Goal: Answer question/provide support

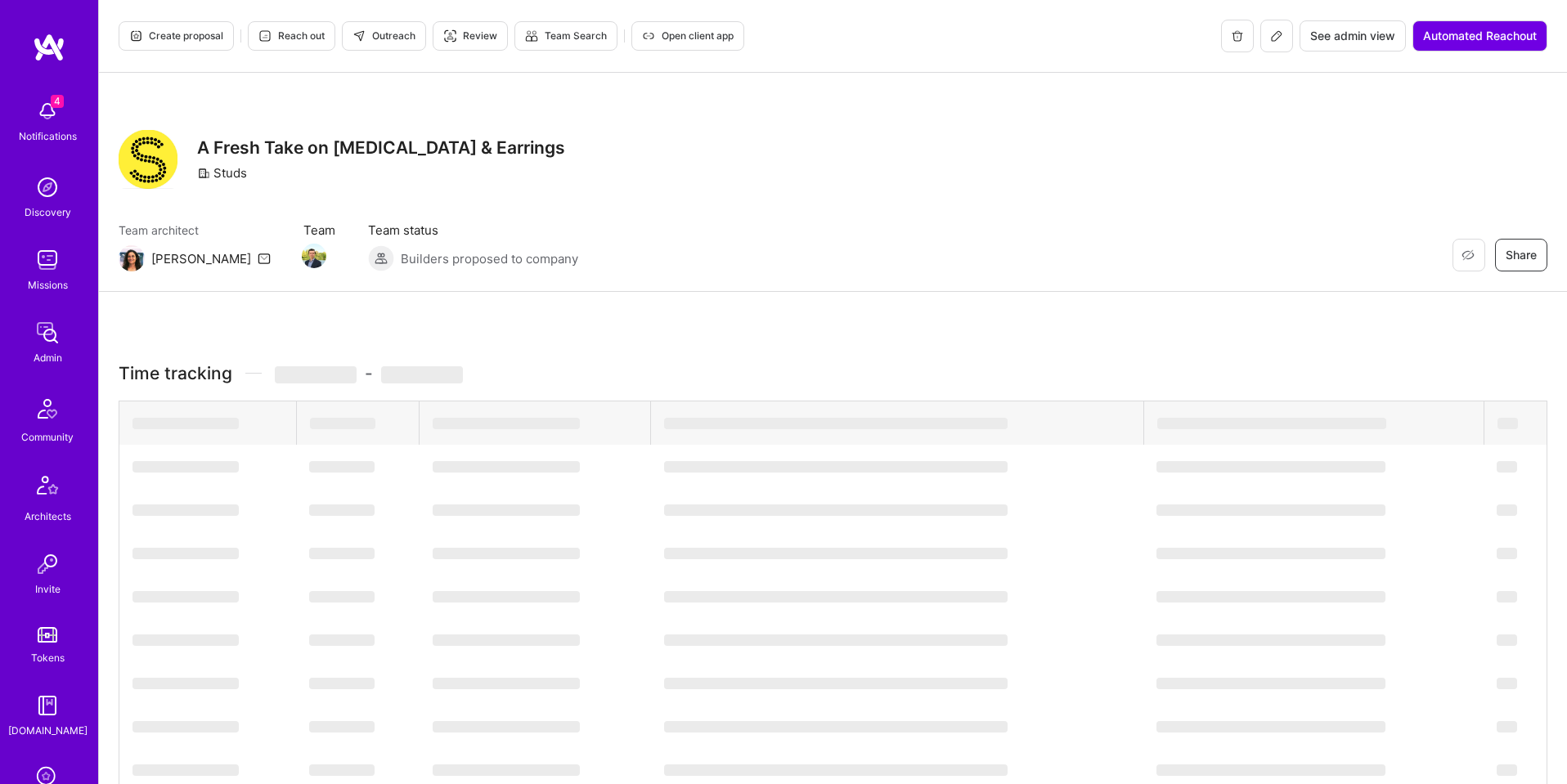
click at [679, 212] on div "Restore Not Interested Share A Fresh Take on [MEDICAL_DATA] & Earrings Studs Te…" at bounding box center [833, 182] width 1468 height 219
click at [1345, 37] on span "See admin view" at bounding box center [1352, 35] width 85 height 16
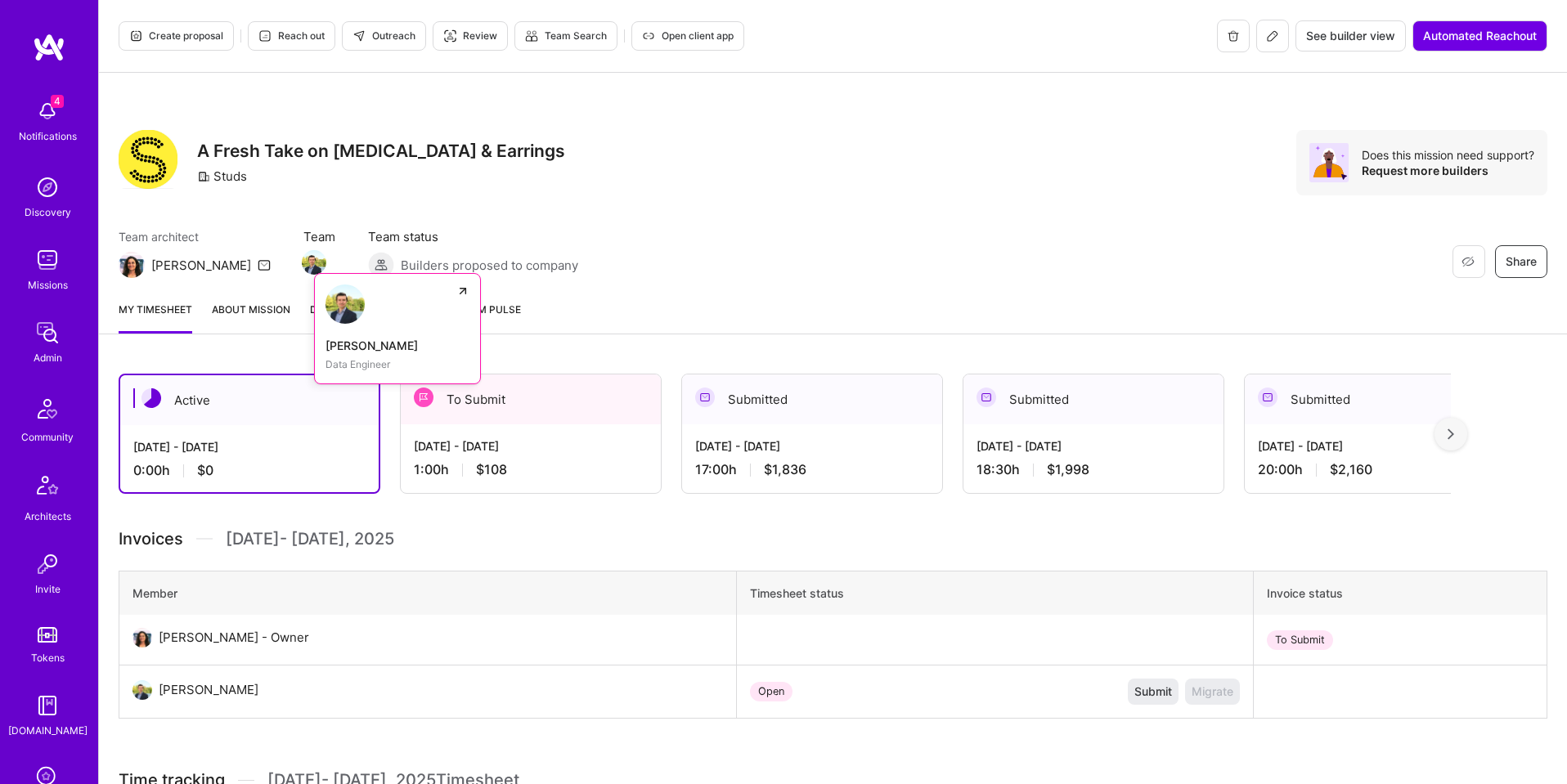
click at [302, 262] on img at bounding box center [314, 262] width 25 height 24
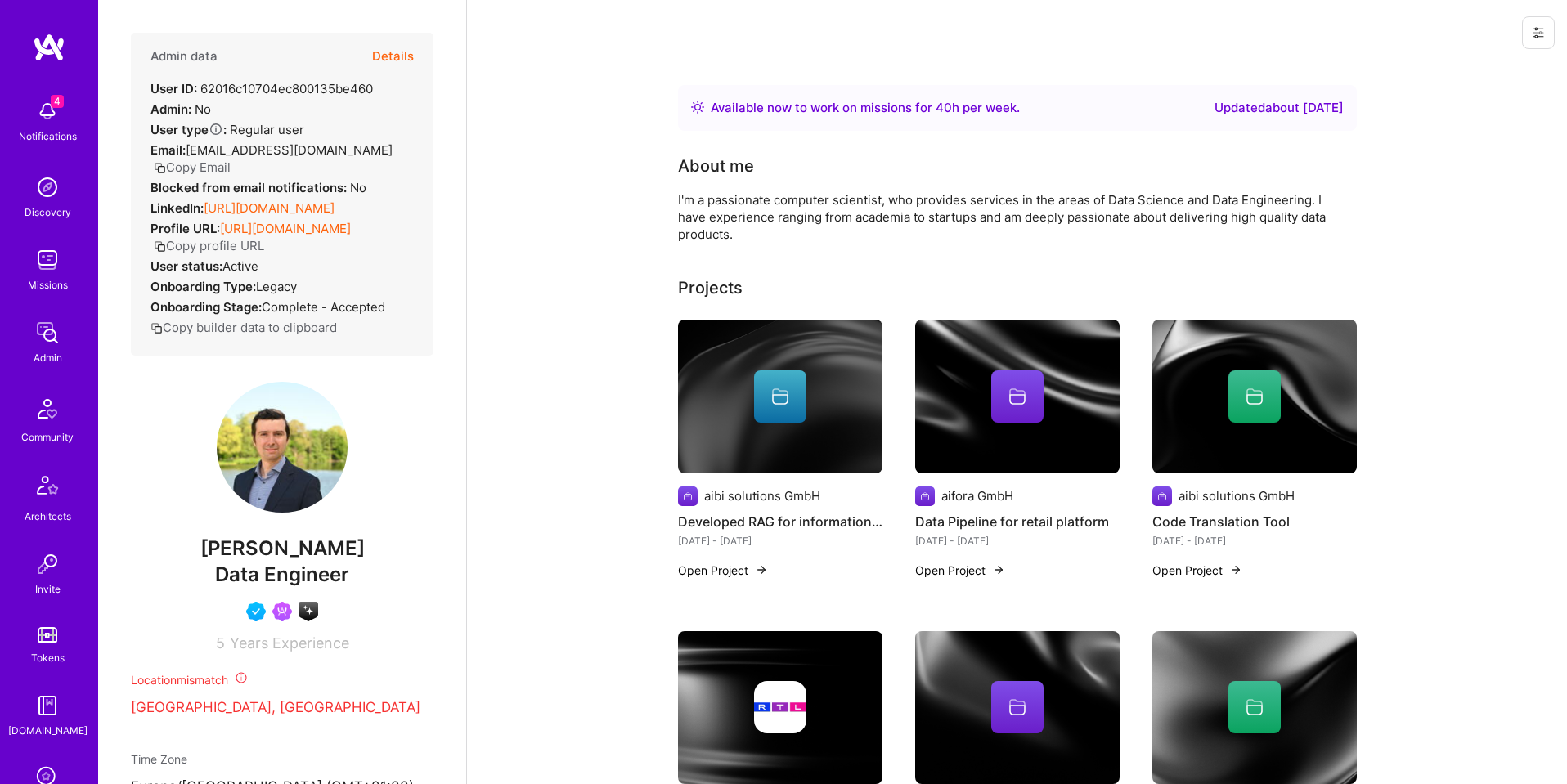
click at [328, 84] on div "User ID: 62016c10704ec800135be460" at bounding box center [261, 89] width 222 height 17
copy div "62016c10704ec800135be460"
click at [394, 56] on button "Details" at bounding box center [392, 57] width 41 height 47
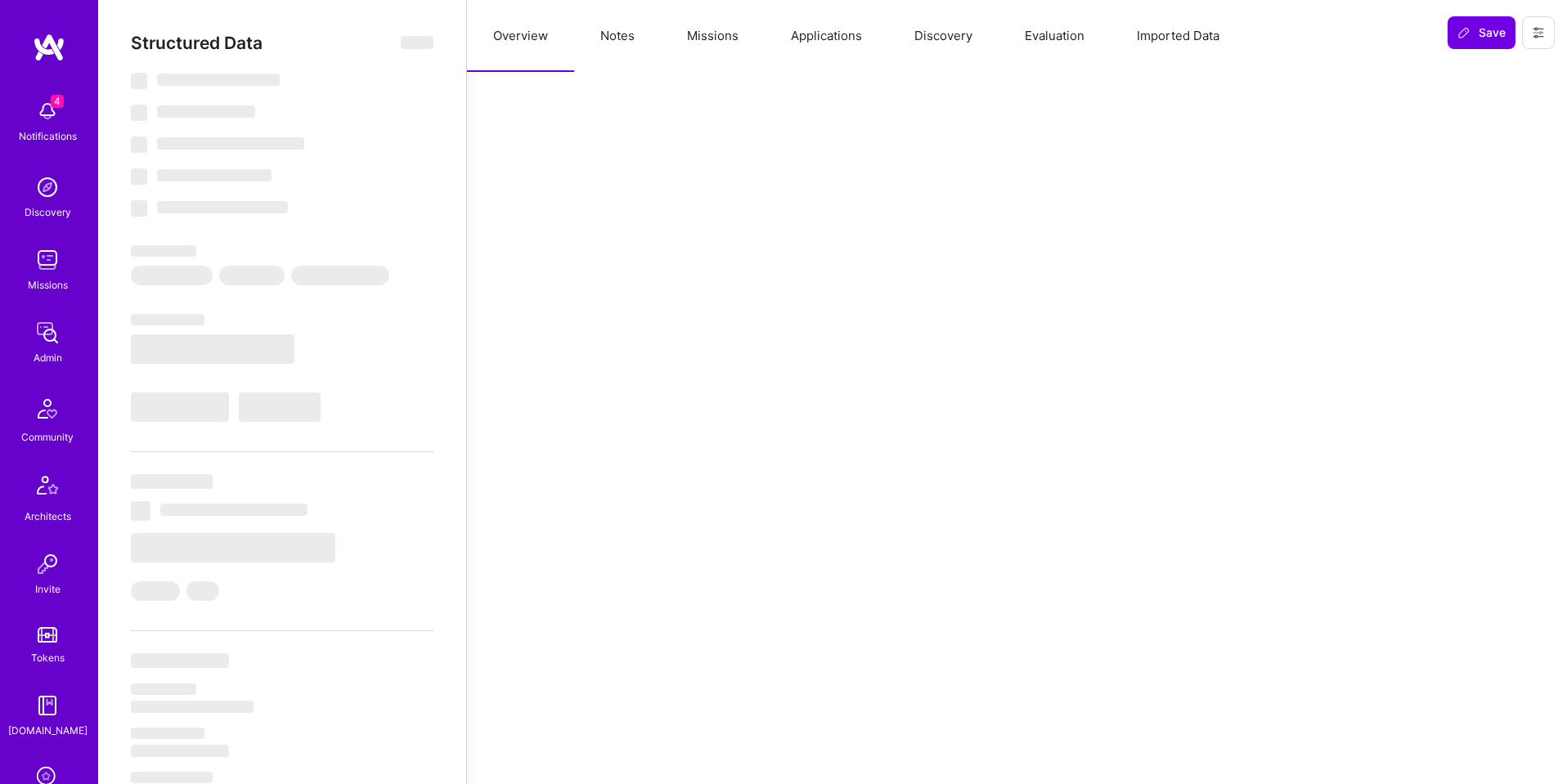
select select "Right Now"
select select "4"
select select "7"
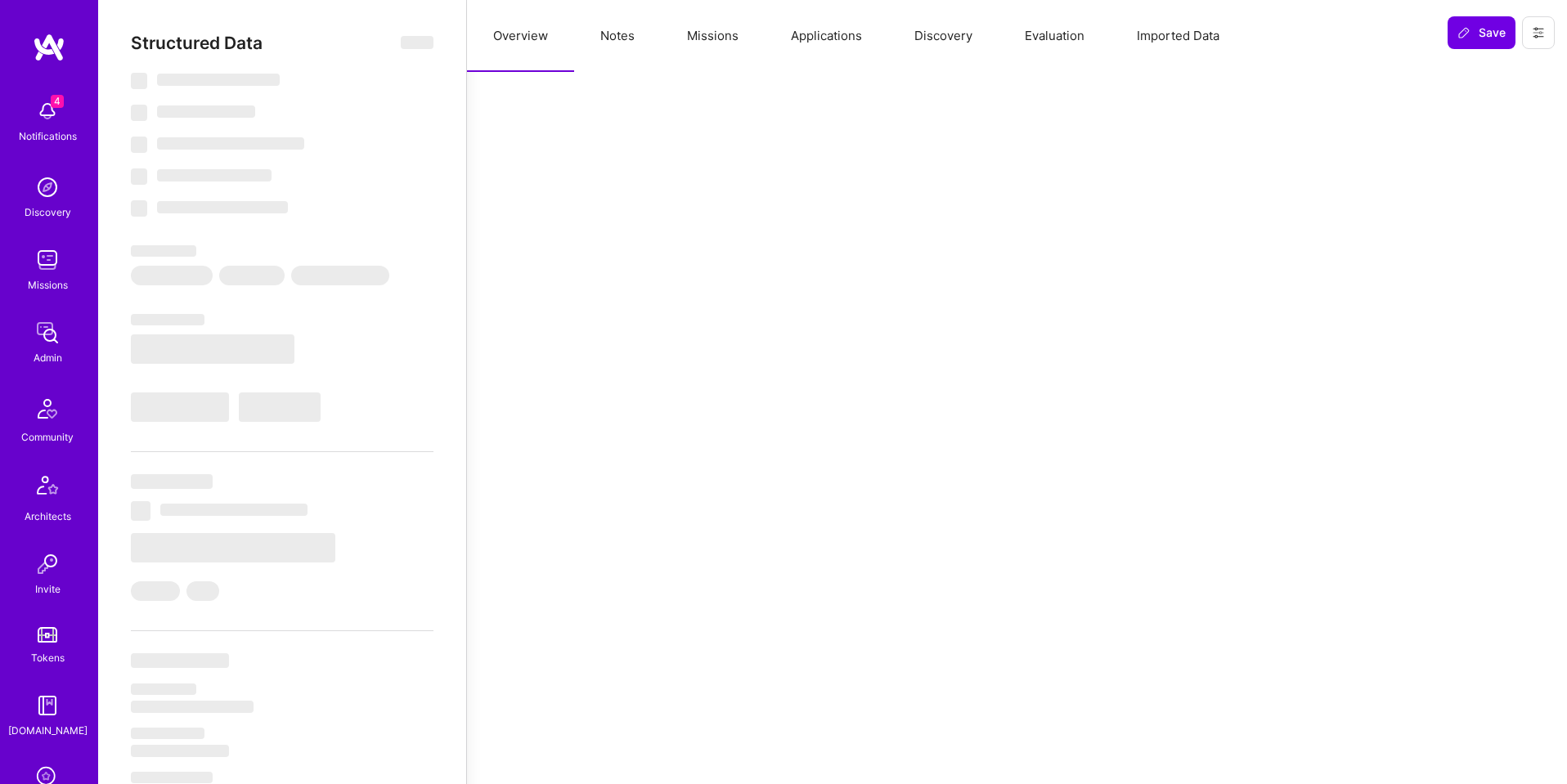
select select "DE"
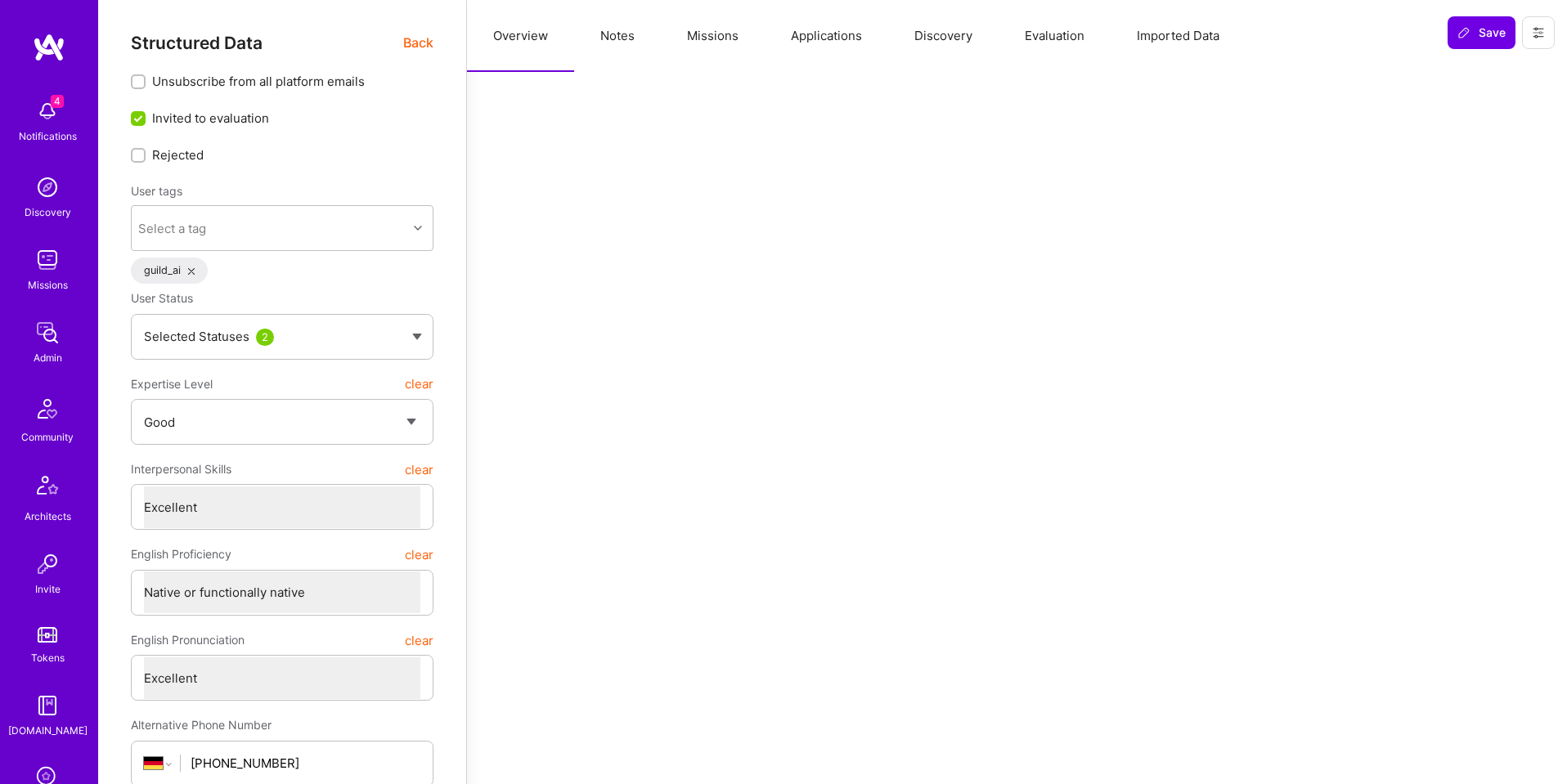
click at [726, 42] on button "Missions" at bounding box center [713, 35] width 104 height 72
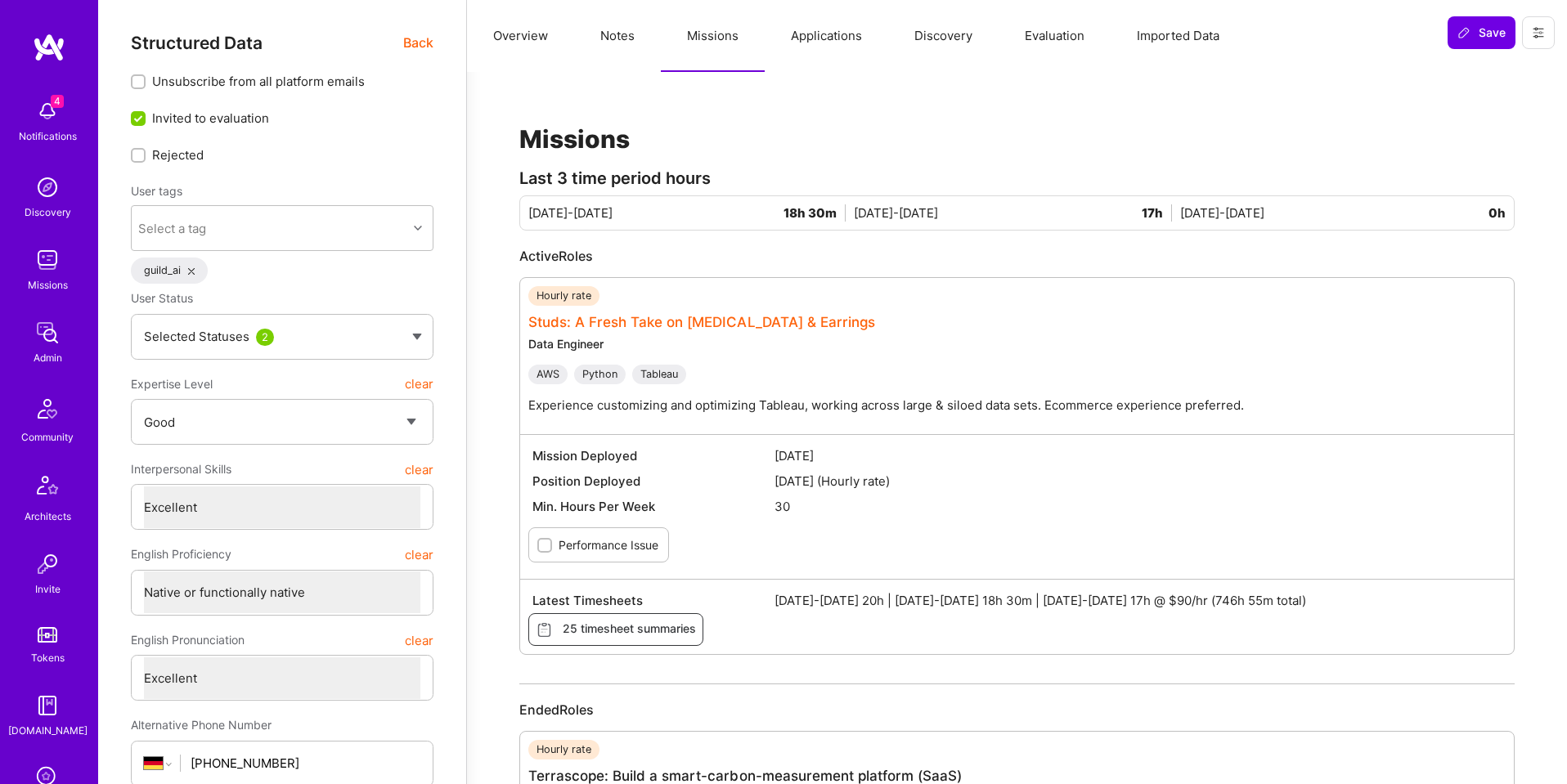
click at [759, 320] on link "Studs: A Fresh Take on Ear Piercing & Earrings" at bounding box center [702, 322] width 347 height 16
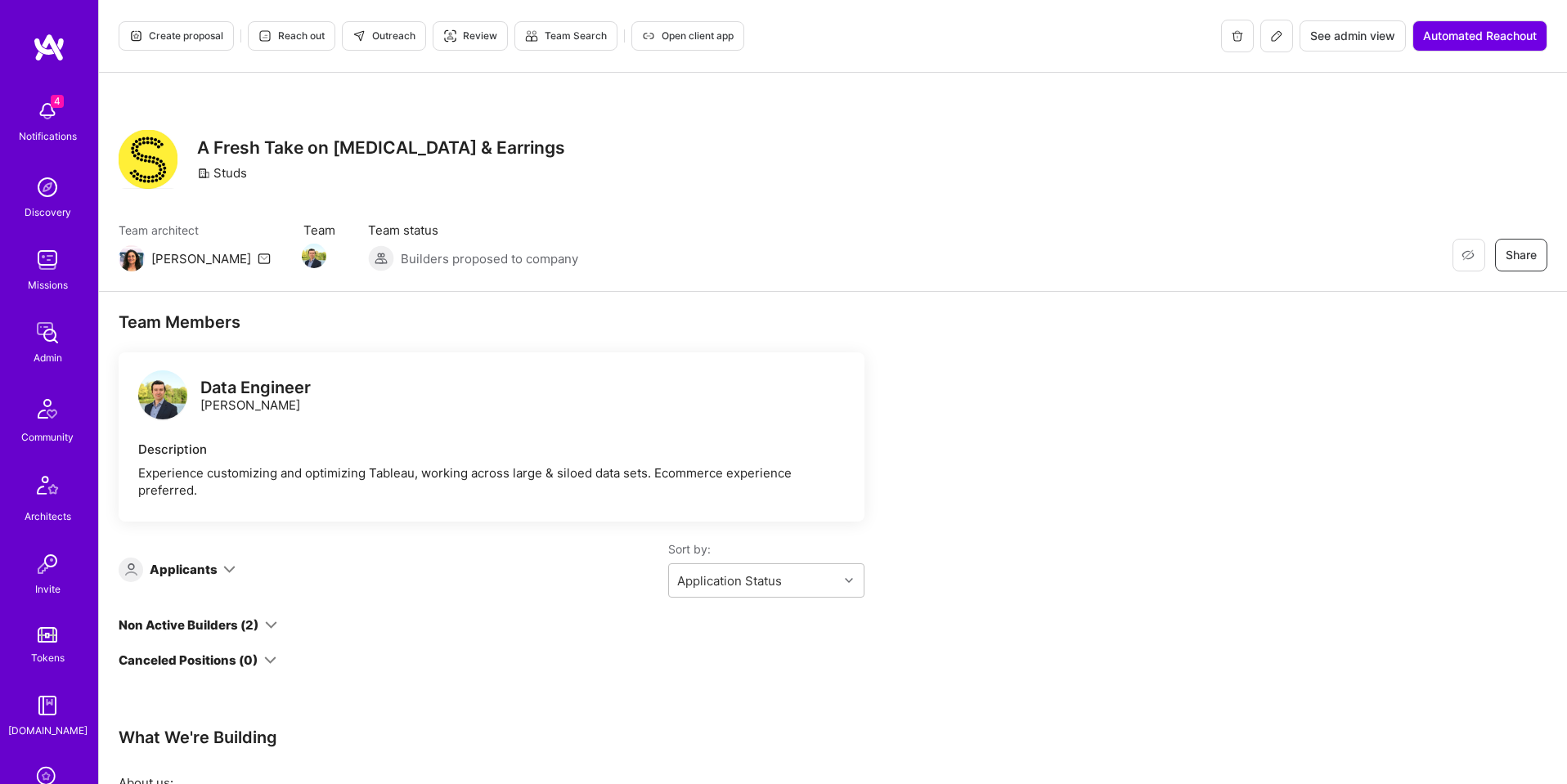
click at [1350, 31] on span "See admin view" at bounding box center [1352, 35] width 85 height 16
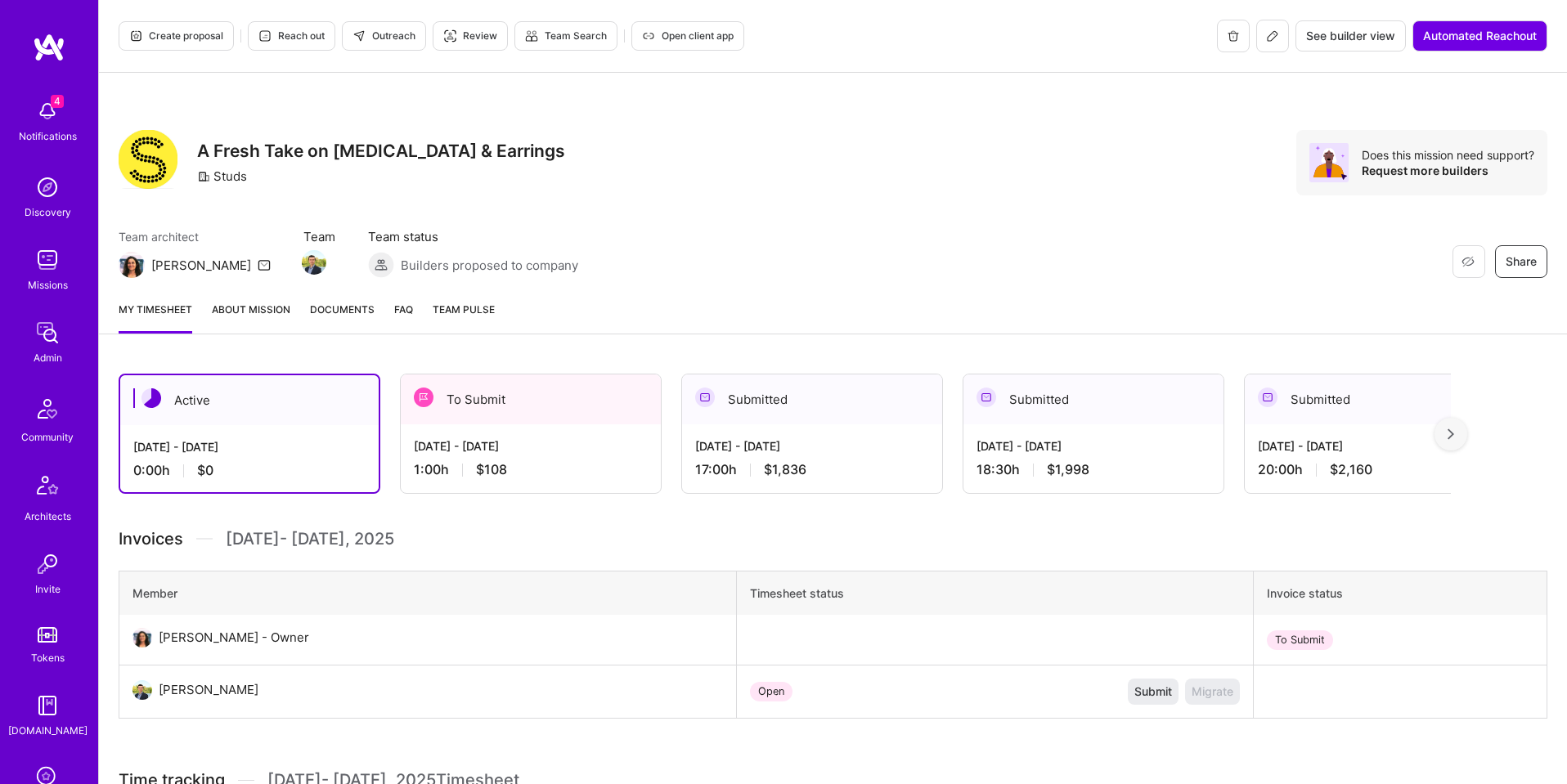
click at [874, 473] on div "17:00 h $1,836" at bounding box center [812, 470] width 234 height 17
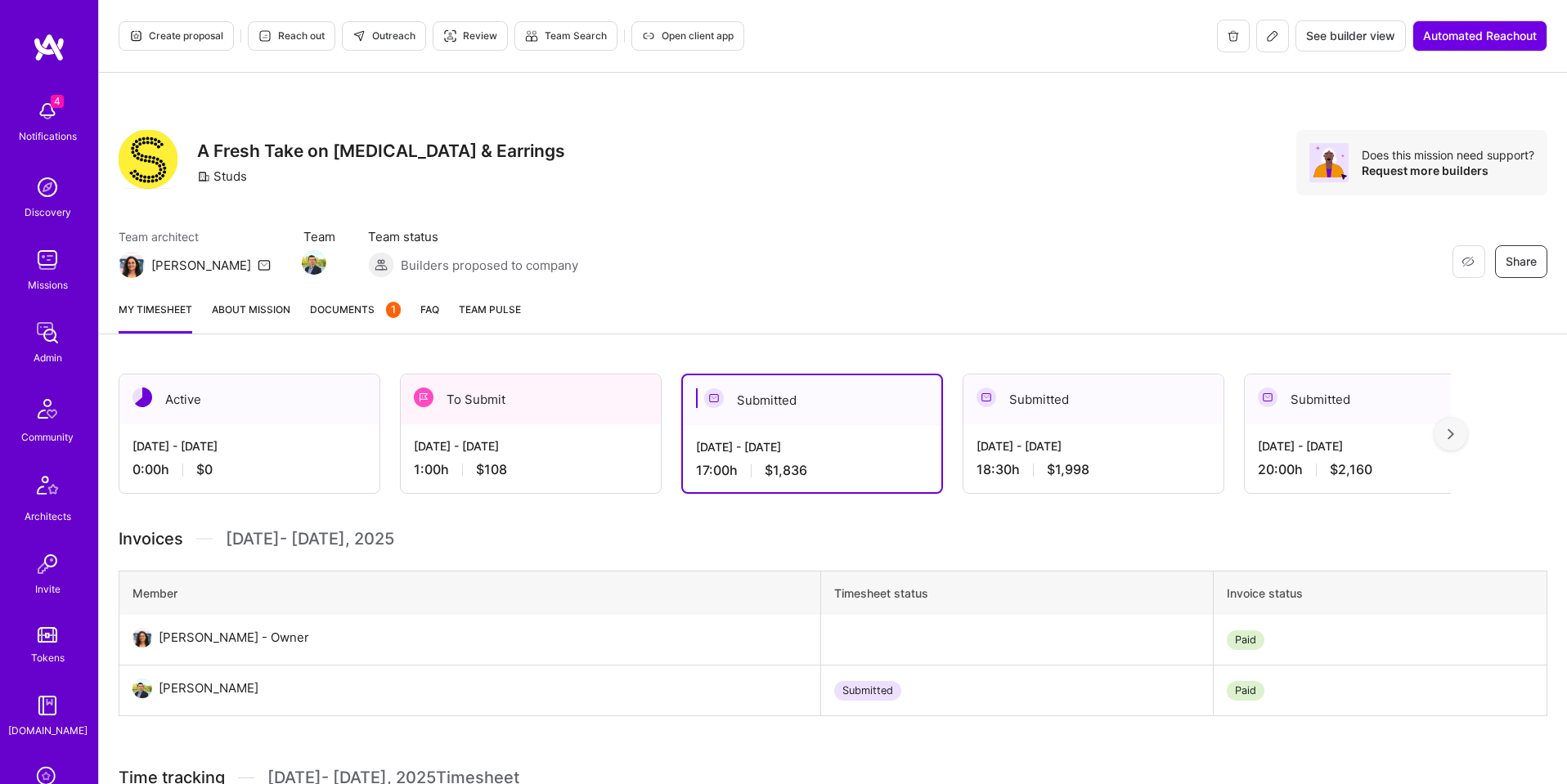
click at [341, 315] on span "Documents 1" at bounding box center [355, 309] width 90 height 17
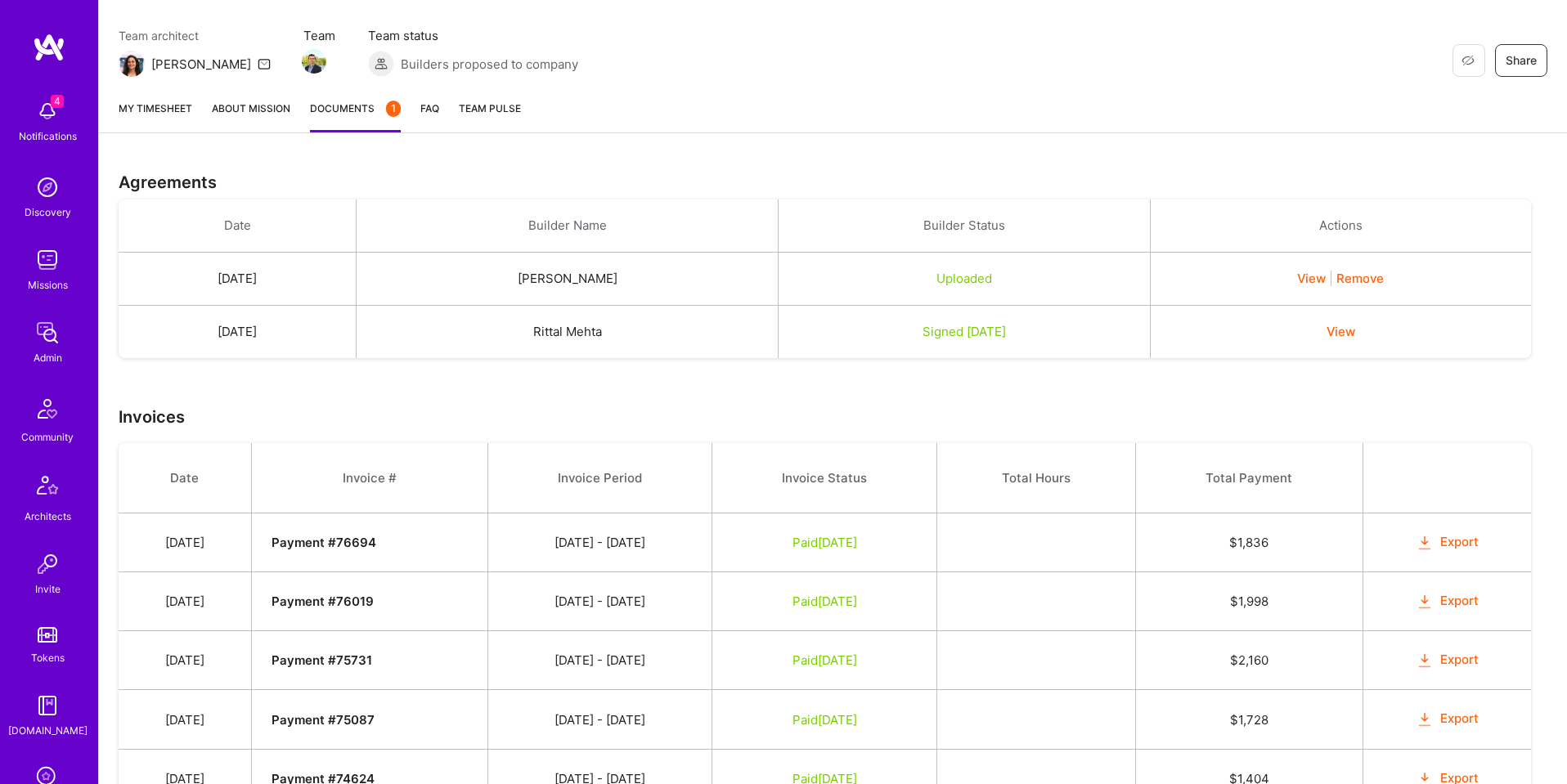
scroll to position [207, 0]
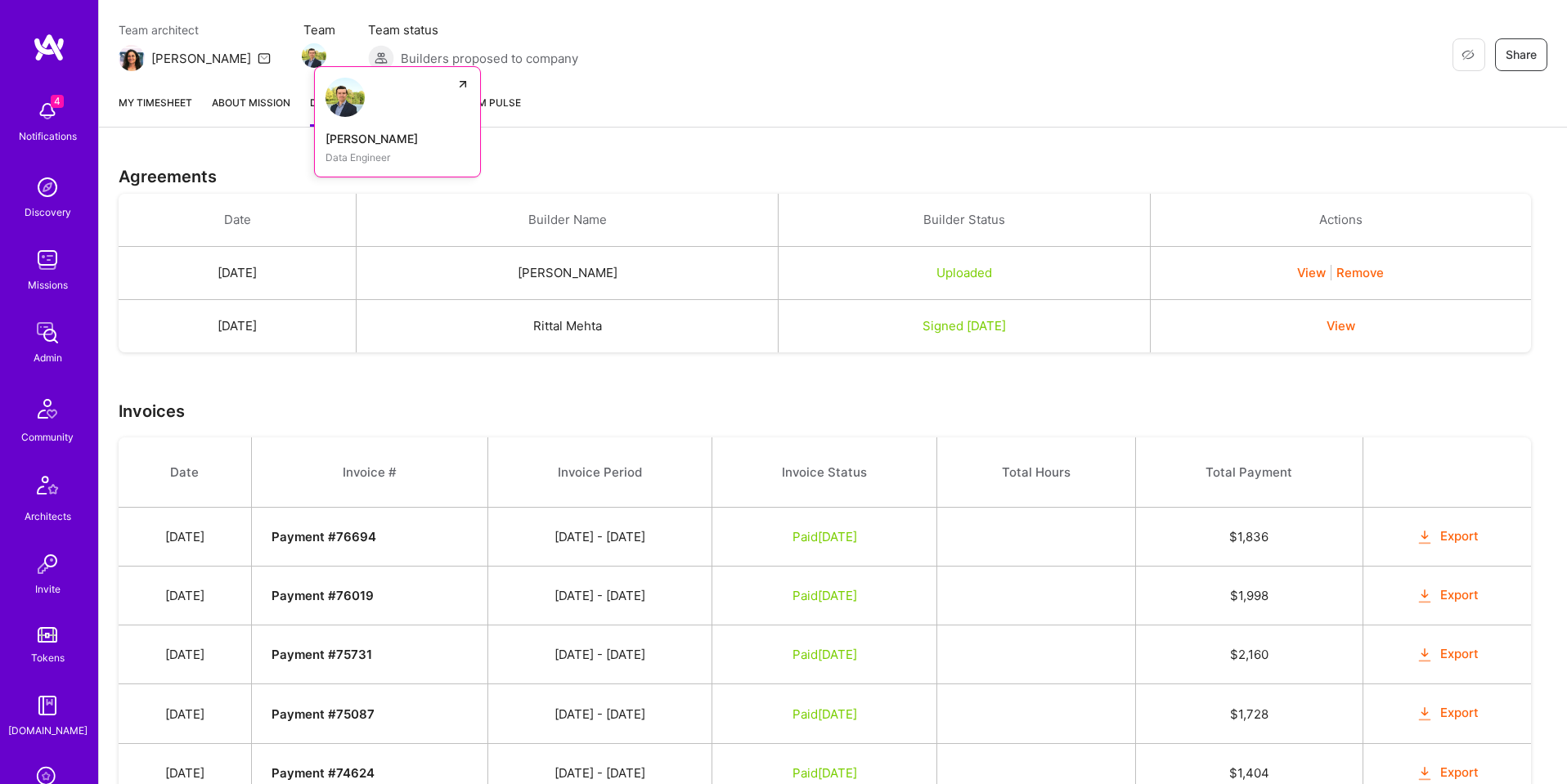
click at [302, 57] on img at bounding box center [314, 55] width 25 height 24
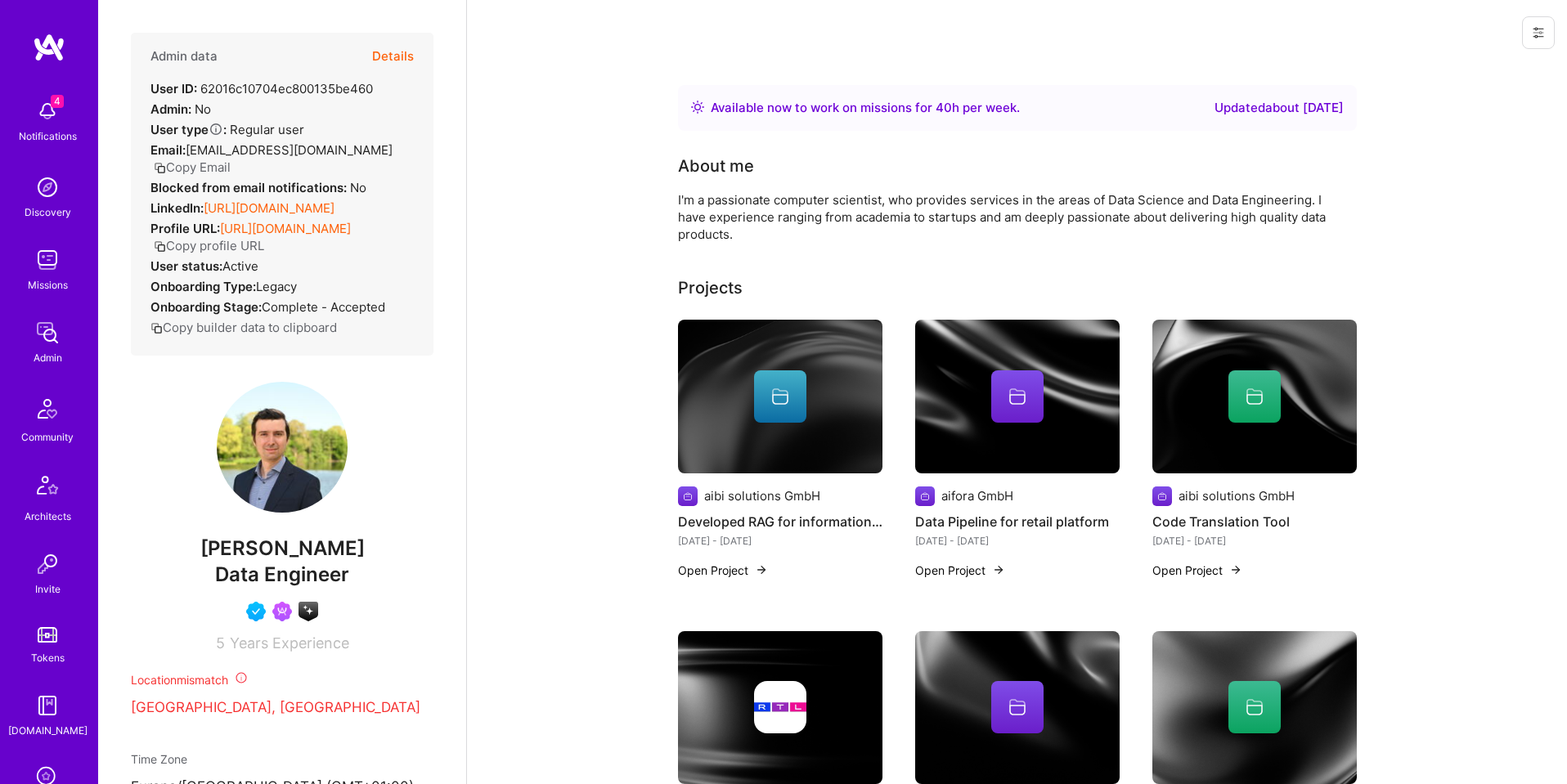
click at [1540, 46] on button at bounding box center [1538, 32] width 33 height 33
click at [1472, 71] on button "Login as Kiril" at bounding box center [1479, 69] width 151 height 41
